Goal: Obtain resource: Obtain resource

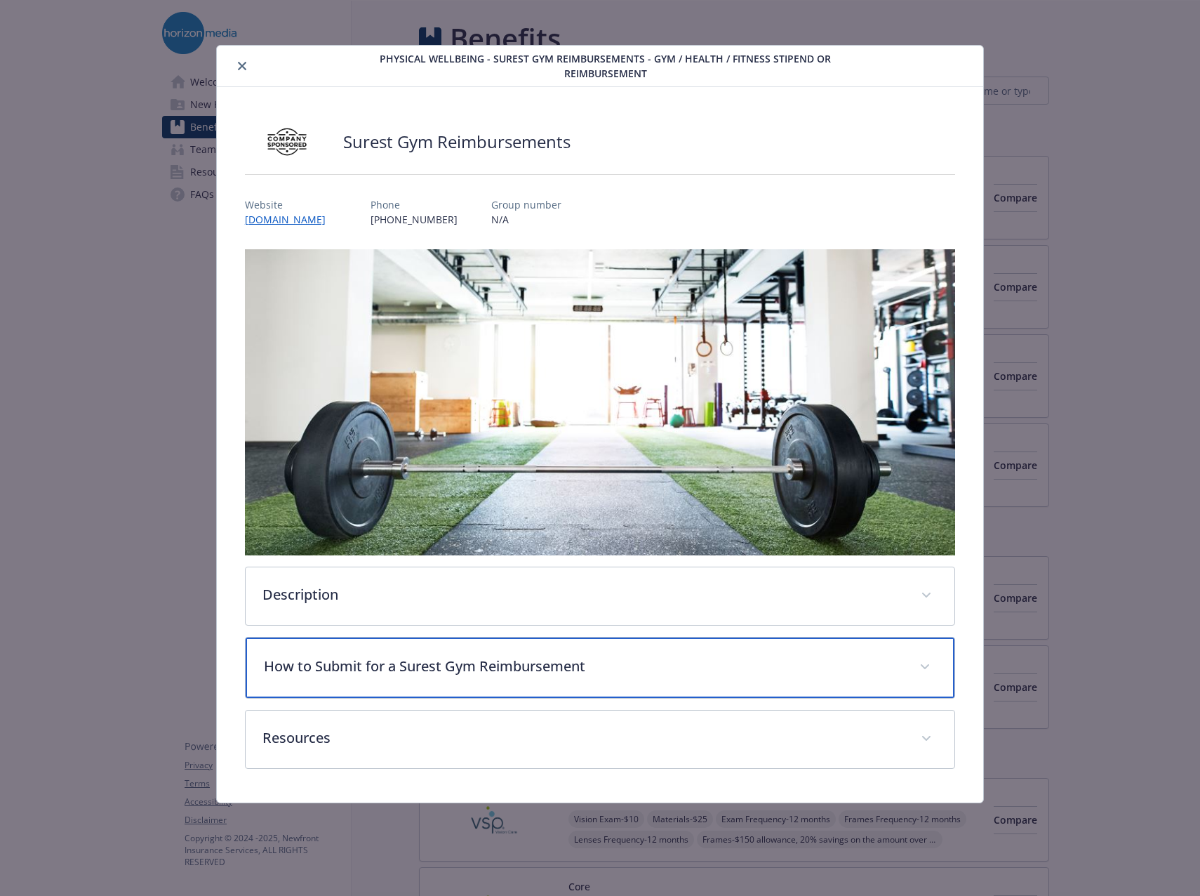
click at [419, 667] on p "How to Submit for a Surest Gym Reimbursement" at bounding box center [583, 666] width 639 height 21
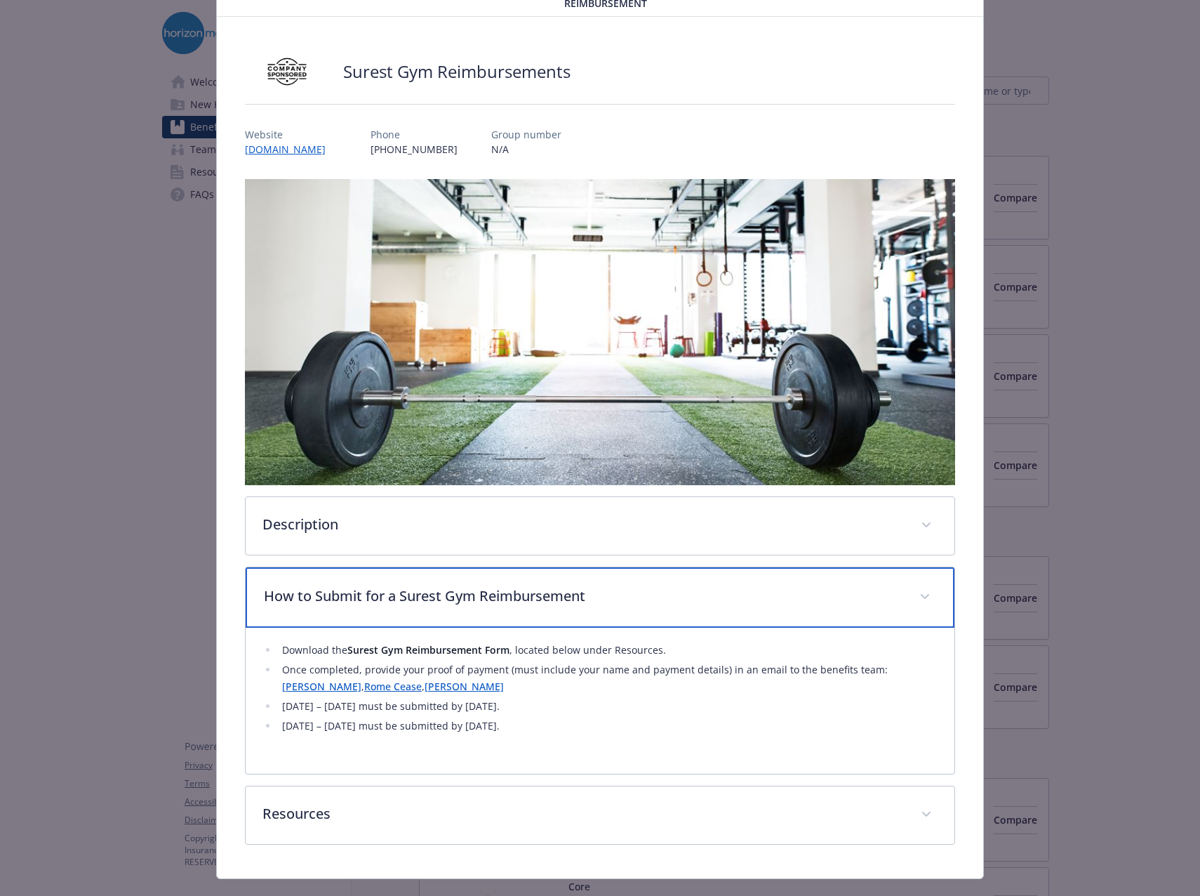
scroll to position [95, 0]
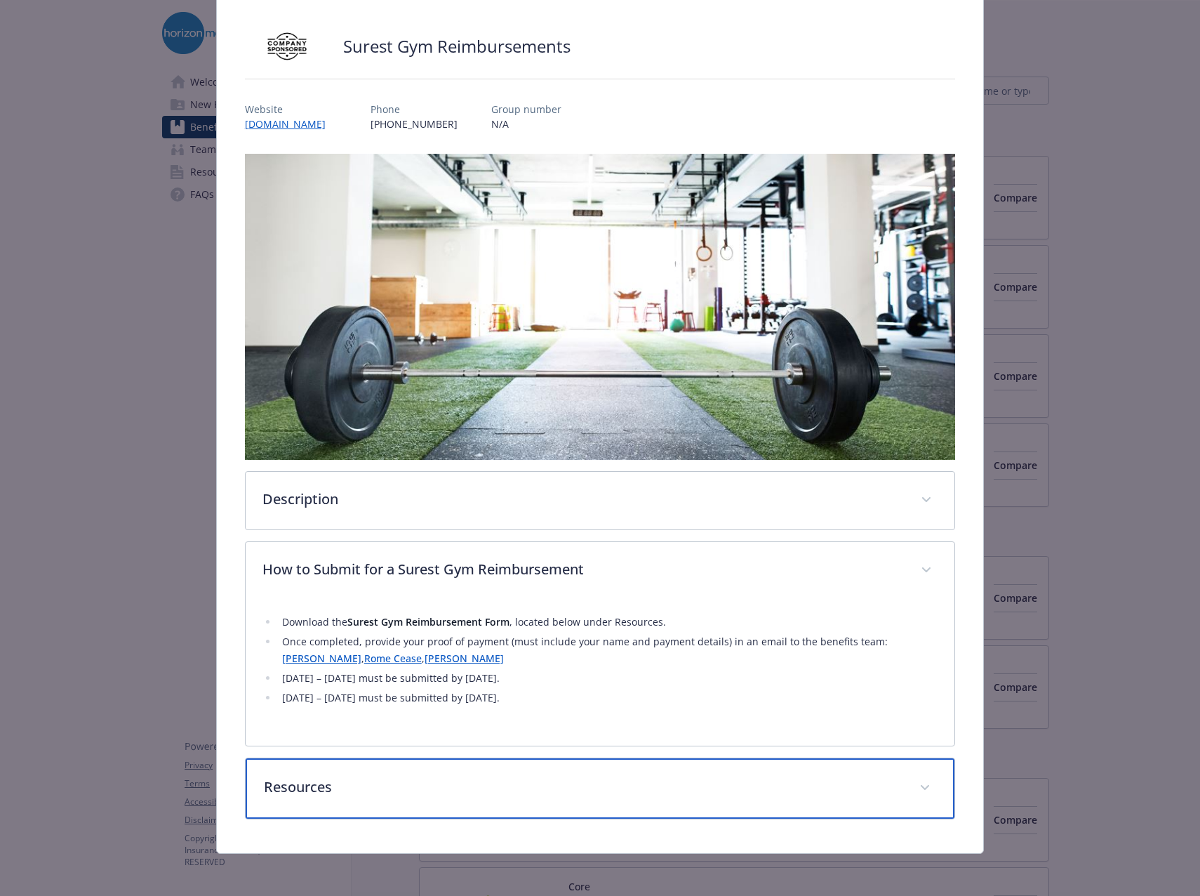
click at [355, 790] on p "Resources" at bounding box center [583, 786] width 639 height 21
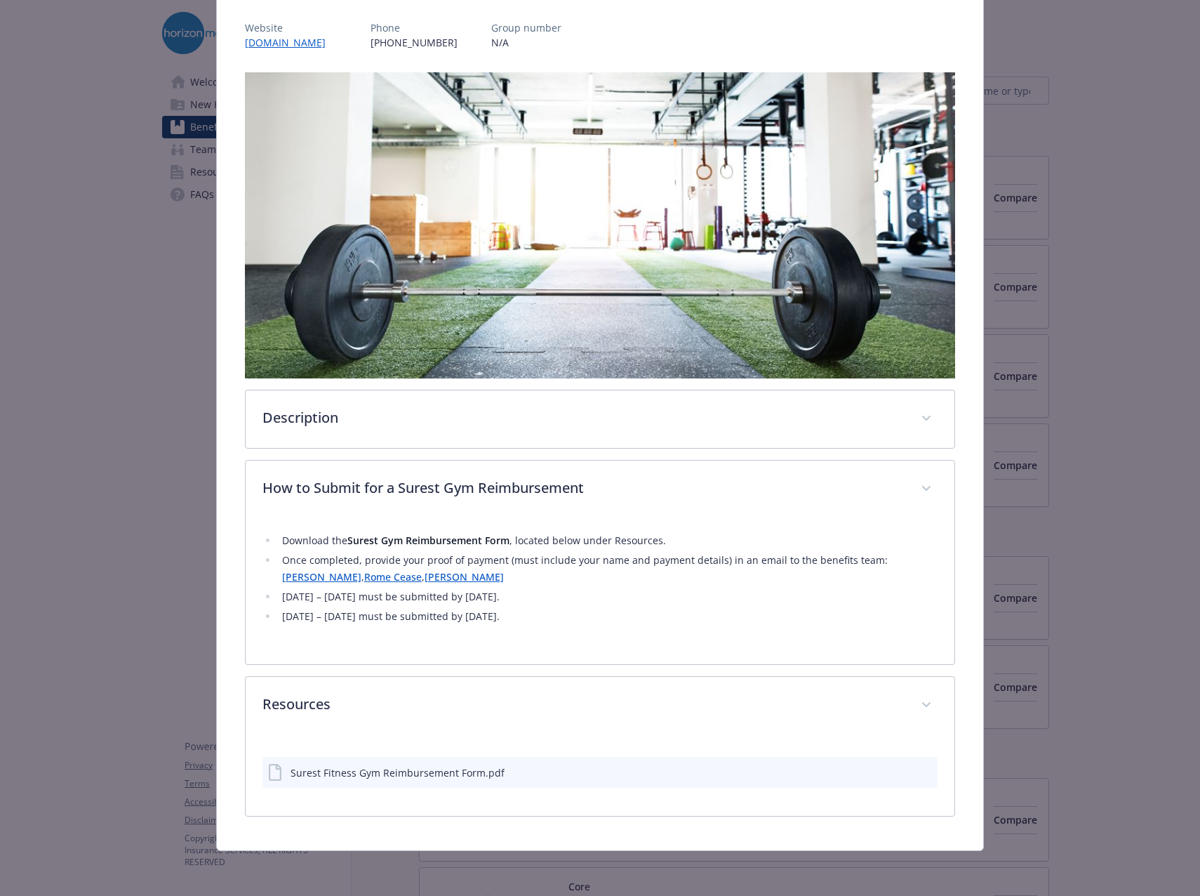
scroll to position [174, 0]
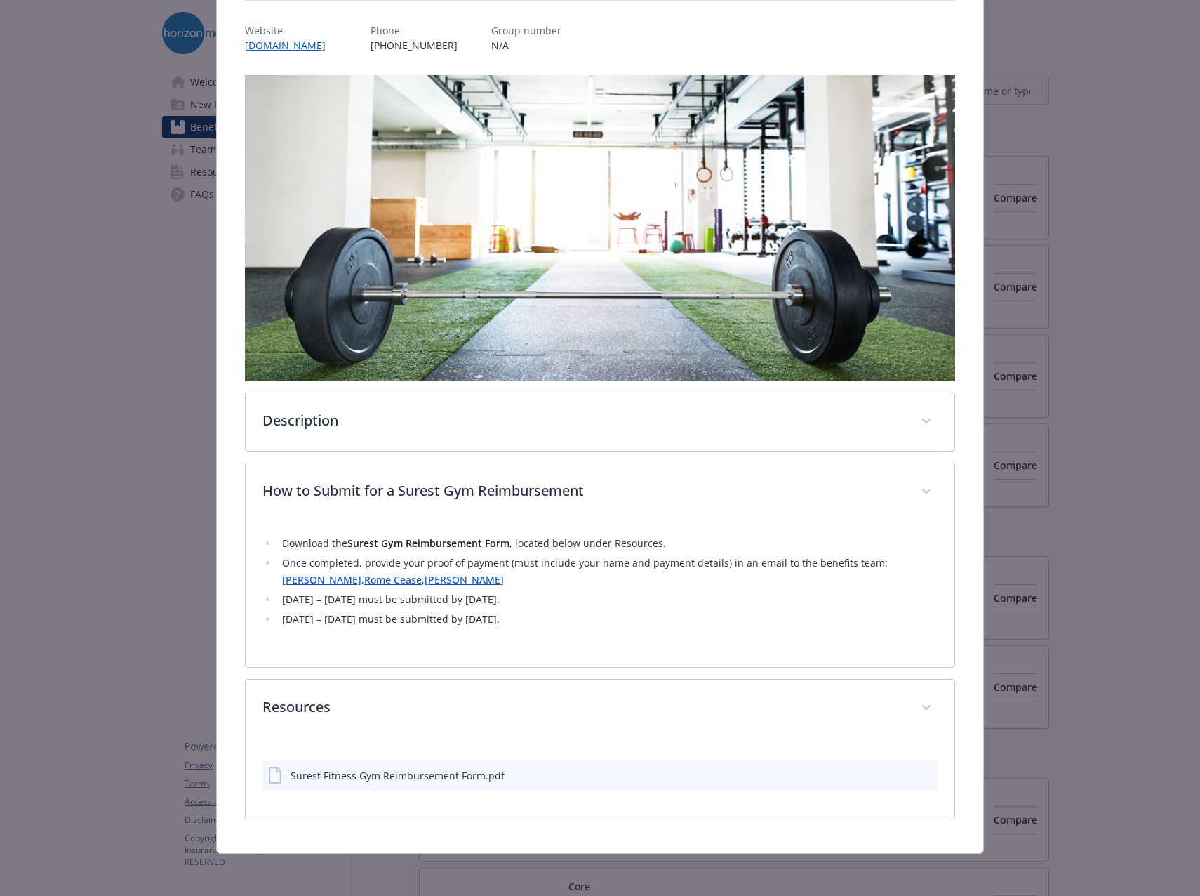
click at [312, 775] on div "Surest Fitness Gym Reimbursement Form.pdf" at bounding box center [398, 775] width 214 height 15
click at [896, 772] on icon "download file" at bounding box center [901, 773] width 11 height 11
